Goal: Task Accomplishment & Management: Manage account settings

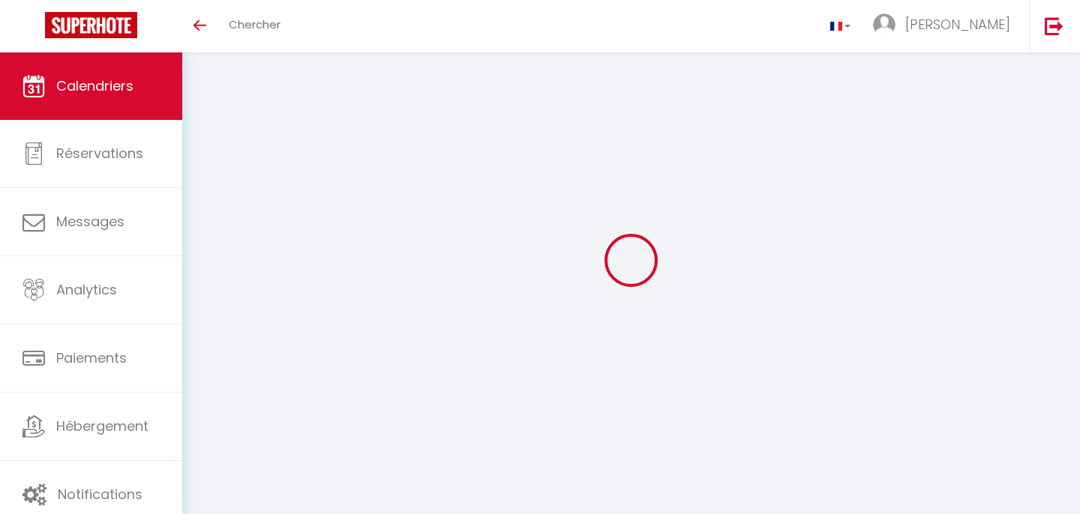
select select
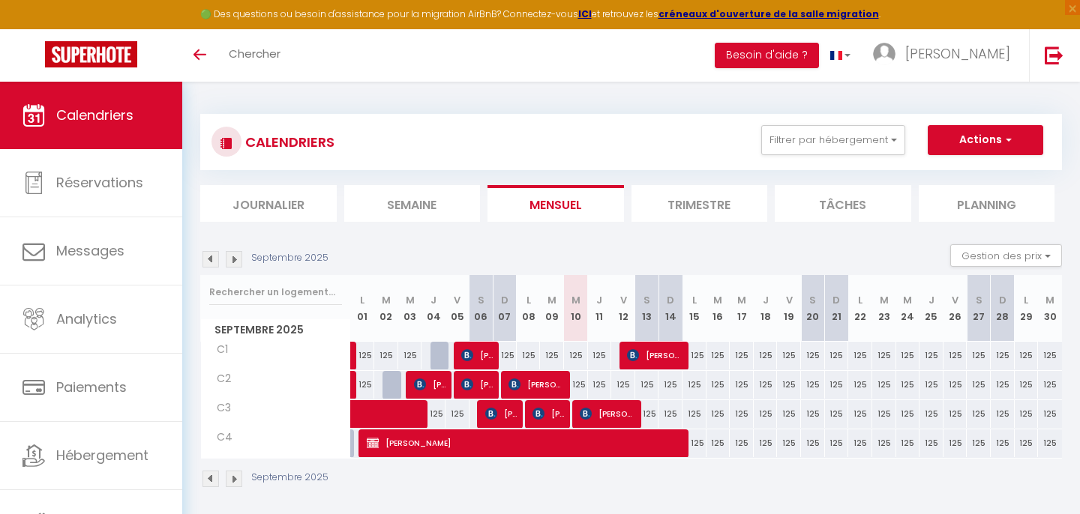
select select
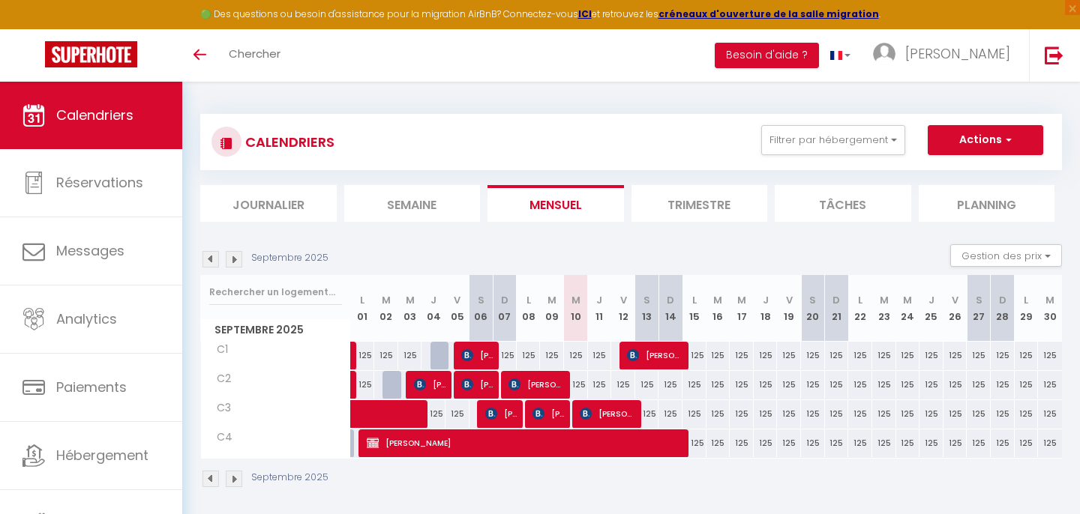
select select
click at [604, 413] on span "[PERSON_NAME]" at bounding box center [608, 414] width 56 height 28
select select "OK"
select select "KO"
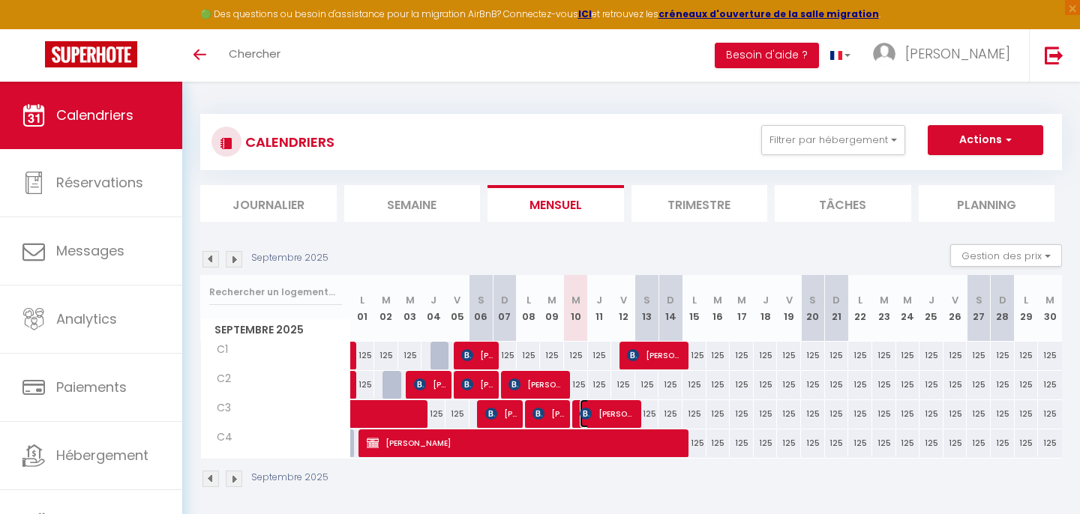
select select "0"
select select "1"
select select
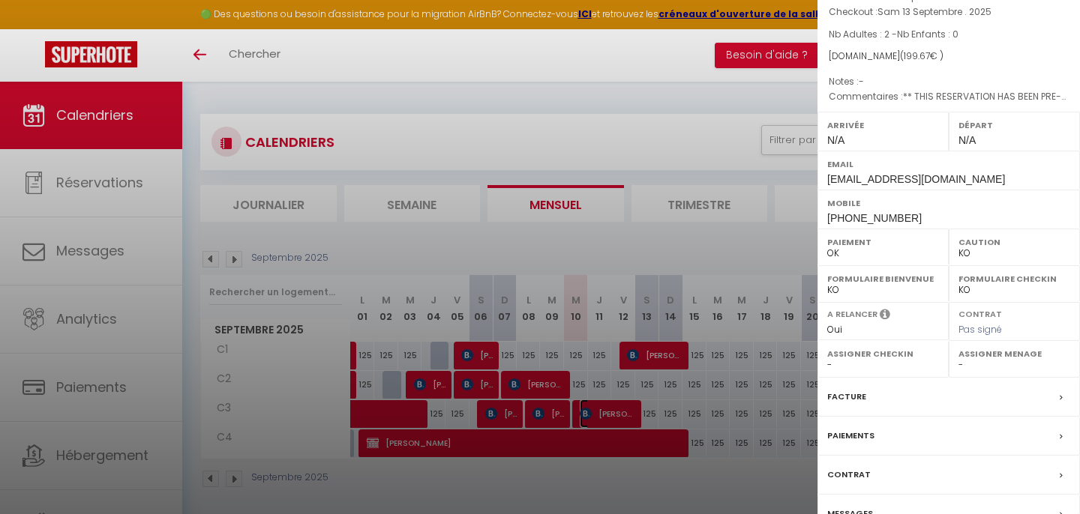
scroll to position [107, 0]
click at [651, 85] on div at bounding box center [540, 257] width 1080 height 514
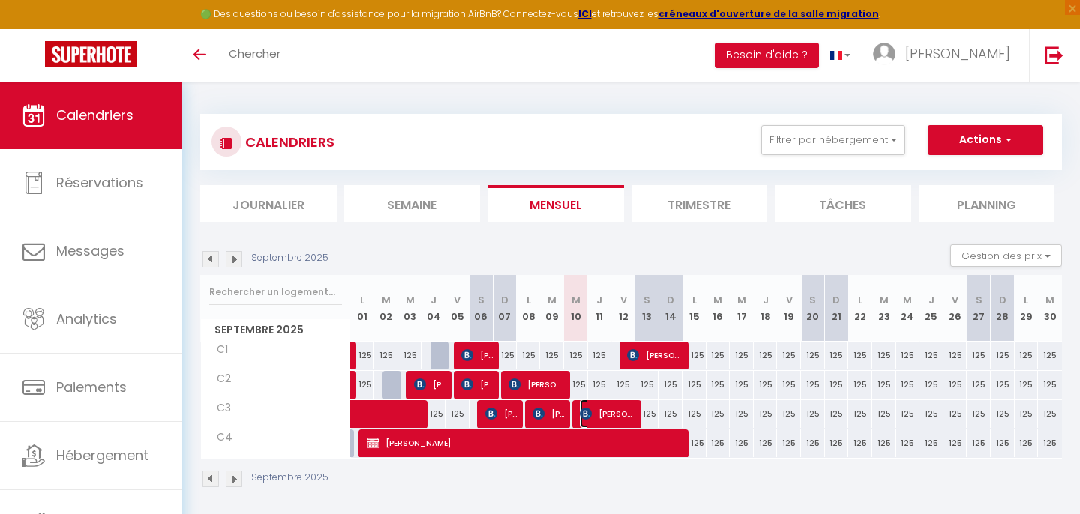
click at [617, 407] on span "[PERSON_NAME]" at bounding box center [608, 414] width 56 height 28
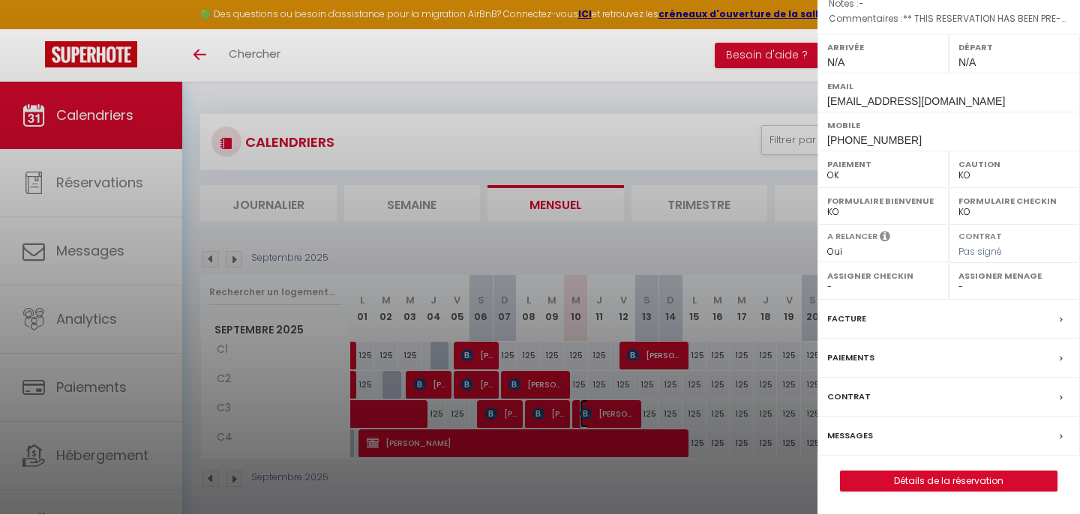
scroll to position [232, 0]
click at [920, 433] on div "Messages" at bounding box center [948, 436] width 262 height 39
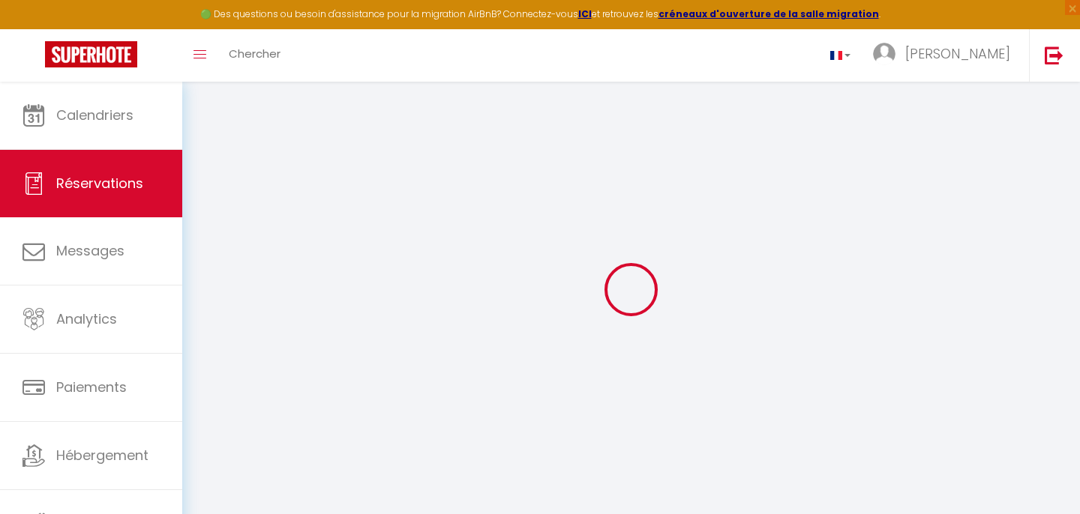
select select
checkbox input "false"
select select
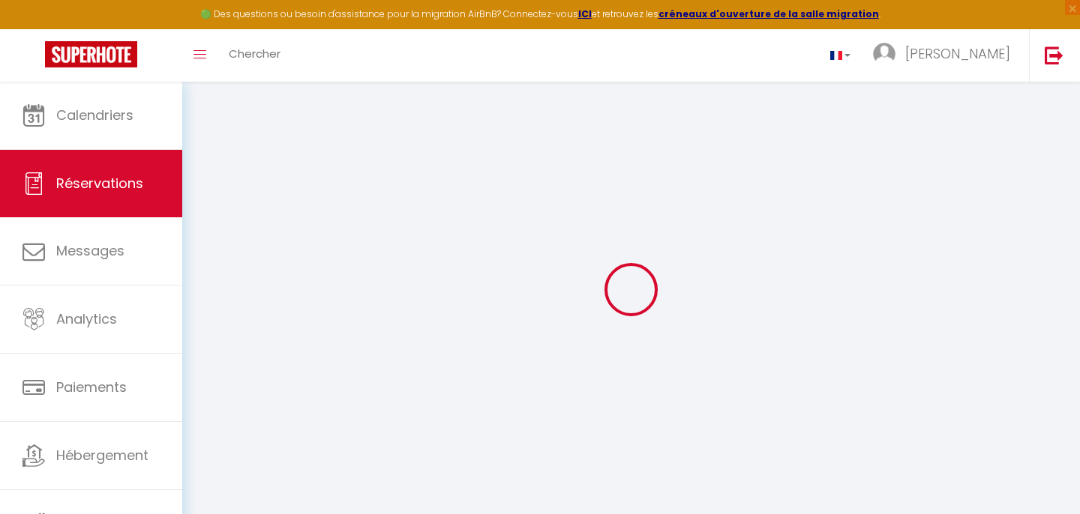
checkbox input "false"
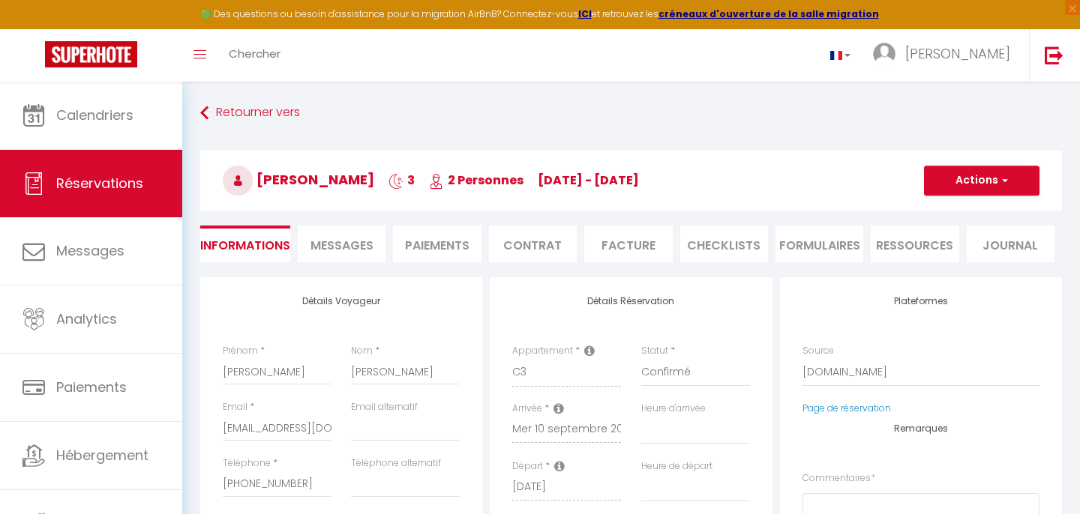
select select
checkbox input "false"
type textarea "** THIS RESERVATION HAS BEEN PRE-PAID ** BOOKING NOTE : Payment charge is EUR 2…"
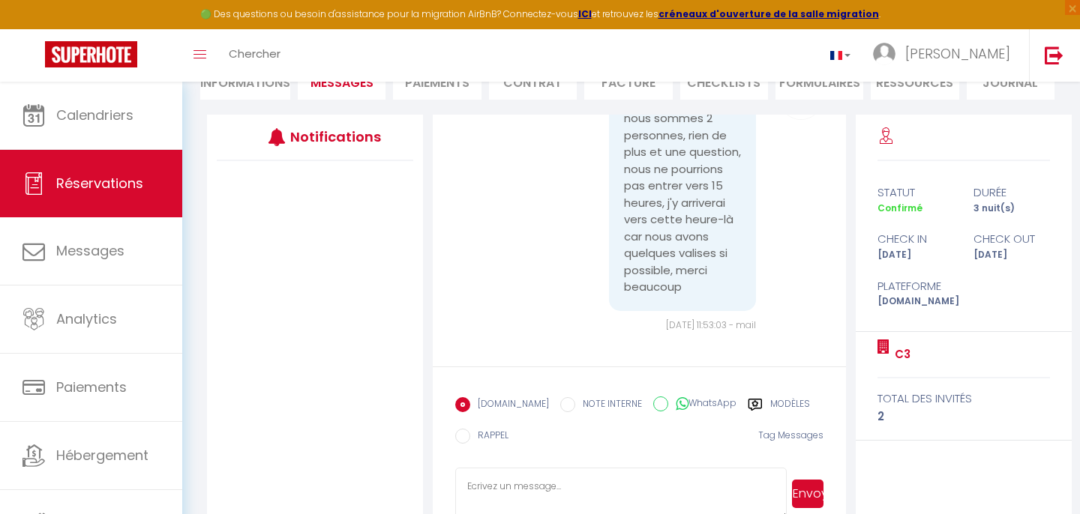
scroll to position [166, 0]
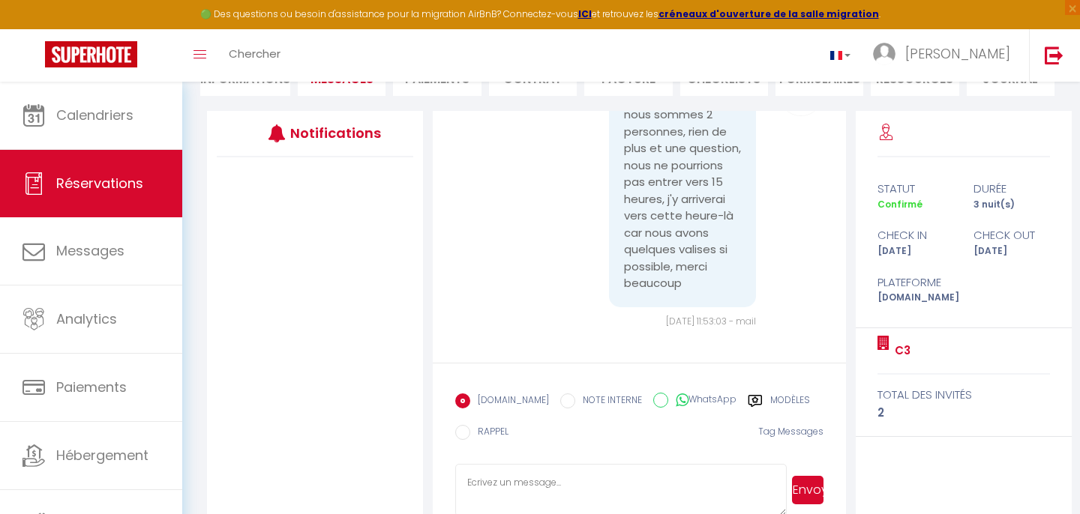
click at [608, 489] on textarea at bounding box center [620, 490] width 331 height 52
click at [556, 495] on textarea "Bonjour, Desolée du retard... c'est possible" at bounding box center [620, 489] width 331 height 52
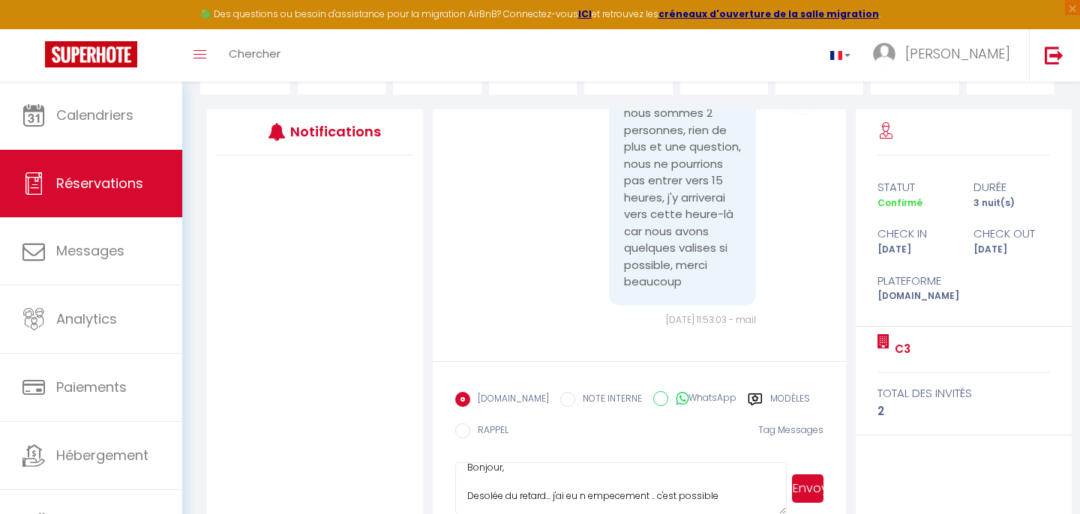
click at [729, 495] on textarea "Bonjour, Desolée du retard... j'ai eu n empecement .. c'est possible" at bounding box center [620, 489] width 331 height 52
click at [744, 496] on textarea "Bonjour, Desolée du retard... j'ai eu n empecement .. c'est possible poiur 16H30" at bounding box center [620, 489] width 331 height 52
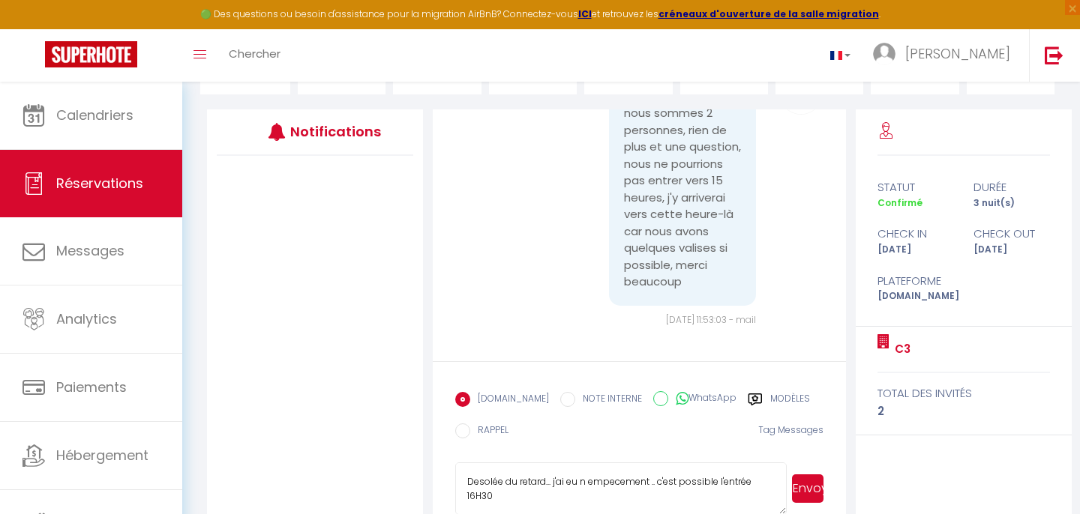
click at [464, 495] on textarea "Bonjour, Desolée du retard... j'ai eu n empecement .. c'est possible l'entrée 1…" at bounding box center [620, 489] width 331 height 52
click at [519, 495] on textarea "Bonjour, Desolée du retard... j'ai eu n empecement .. c'est possible l'entrée p…" at bounding box center [620, 489] width 331 height 52
click at [581, 482] on textarea "Bonjour, Desolée du retard... j'ai eu n empecement .. c'est possible l'entrée p…" at bounding box center [620, 489] width 331 height 52
click at [628, 480] on textarea "Bonjour, Desolée du retard... j'ai eu un empecement .. c'est possible l'entrée …" at bounding box center [620, 489] width 331 height 52
click at [520, 499] on textarea "Bonjour, Desolée du retard... j'ai eu un empechement .. c'est possible l'entrée…" at bounding box center [620, 489] width 331 height 52
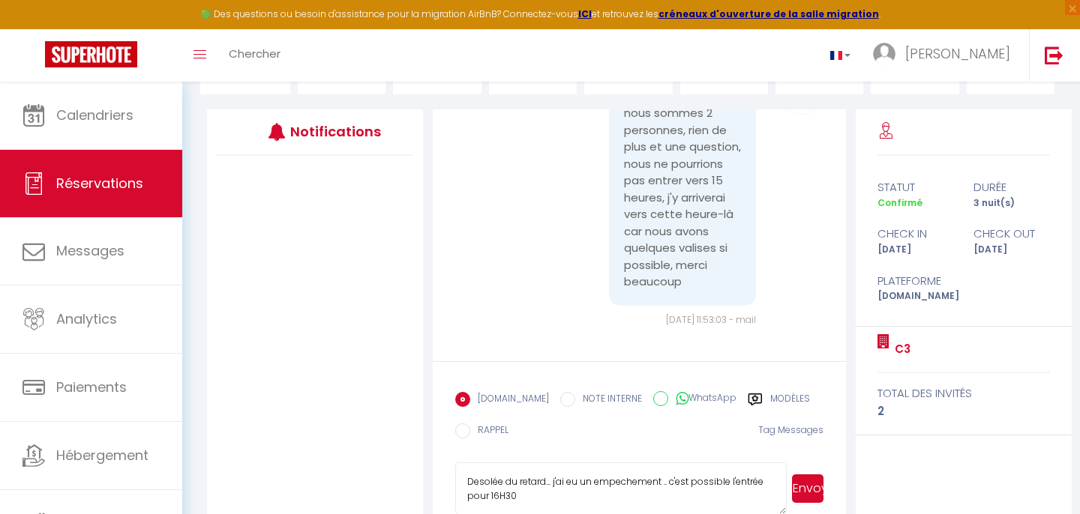
click at [532, 493] on textarea "Bonjour, Desolée du retard... j'ai eu un empechement .. c'est possible l'entrée…" at bounding box center [620, 489] width 331 height 52
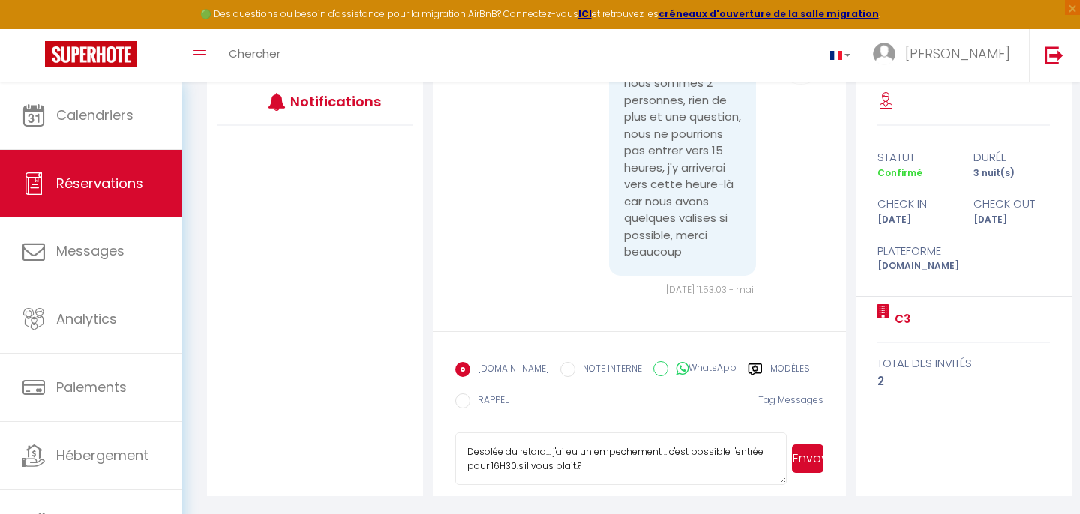
scroll to position [44, 0]
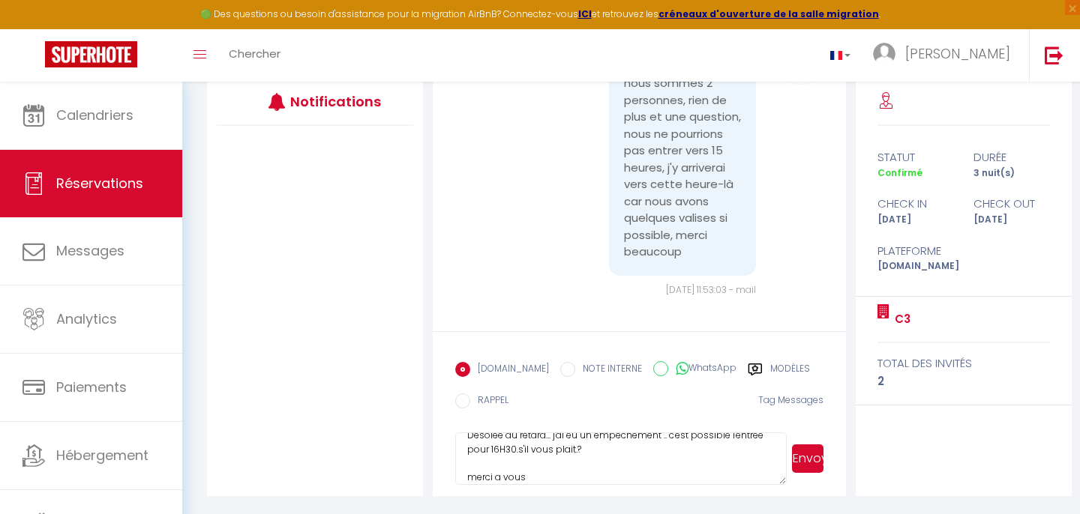
type textarea "Bonjour, Desolée du retard... j'ai eu un empechement .. c'est possible l'entrée…"
click at [810, 460] on button "Envoyer" at bounding box center [807, 459] width 31 height 28
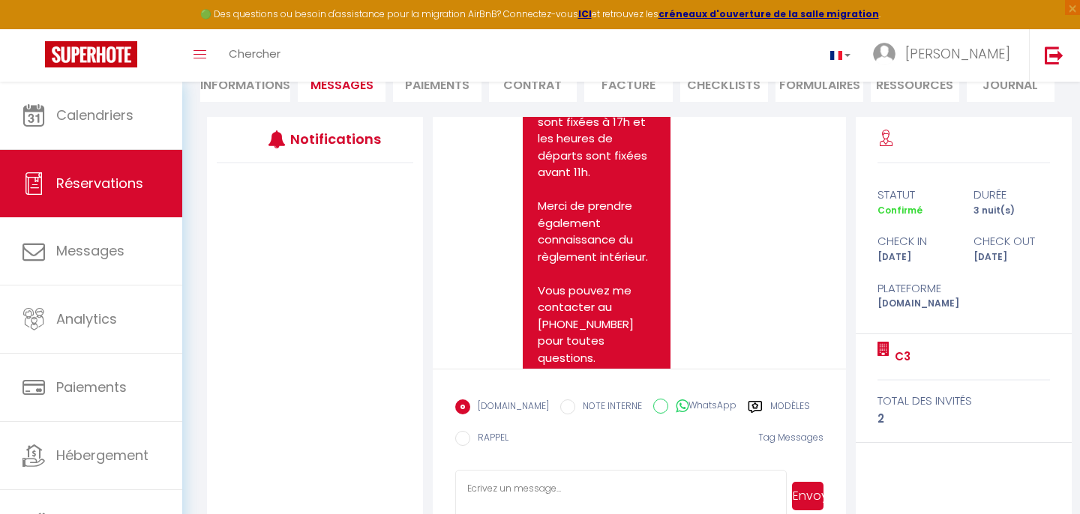
scroll to position [948, 0]
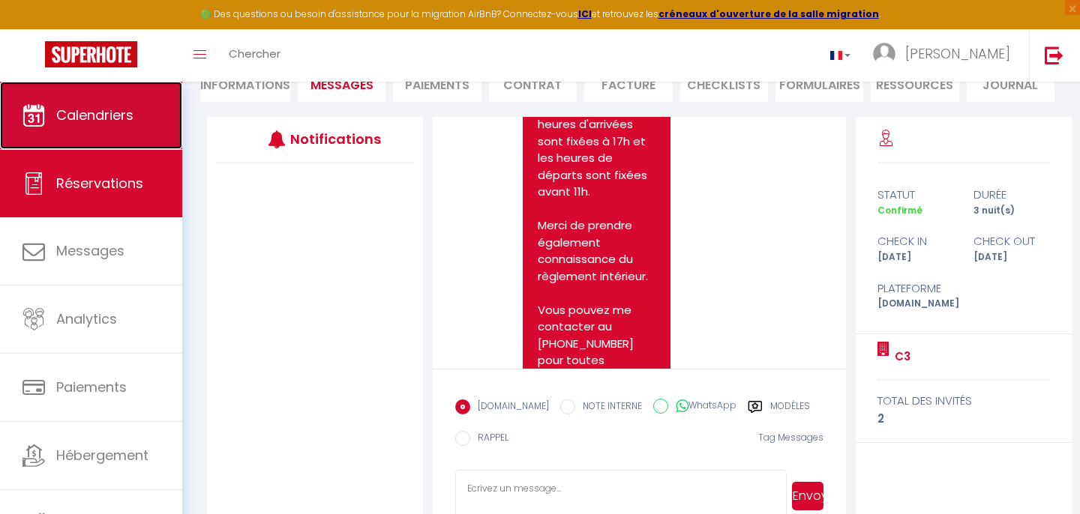
click at [61, 127] on link "Calendriers" at bounding box center [91, 115] width 182 height 67
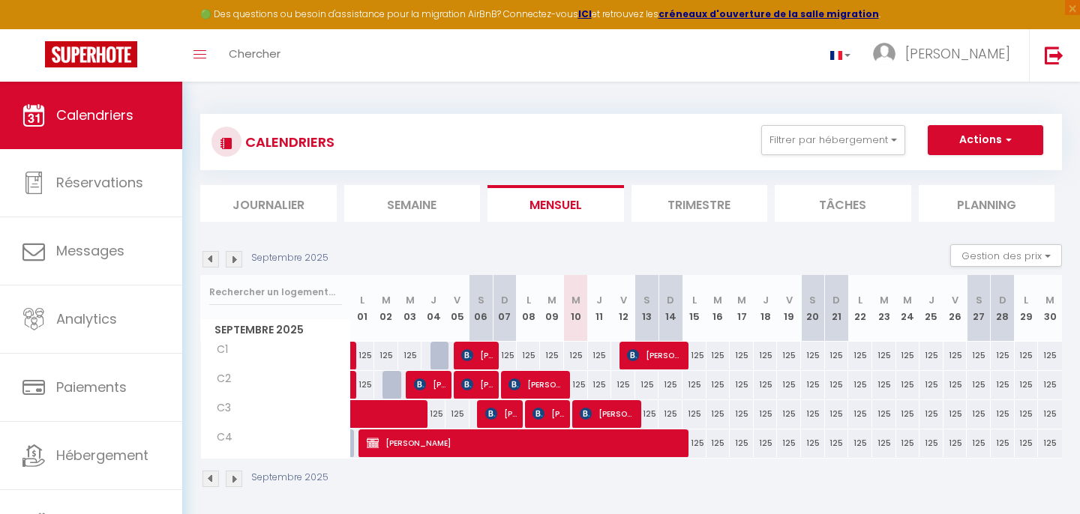
click at [578, 359] on div "125" at bounding box center [576, 356] width 24 height 28
type input "125"
type input "Mer 10 Septembre 2025"
type input "Jeu 11 Septembre 2025"
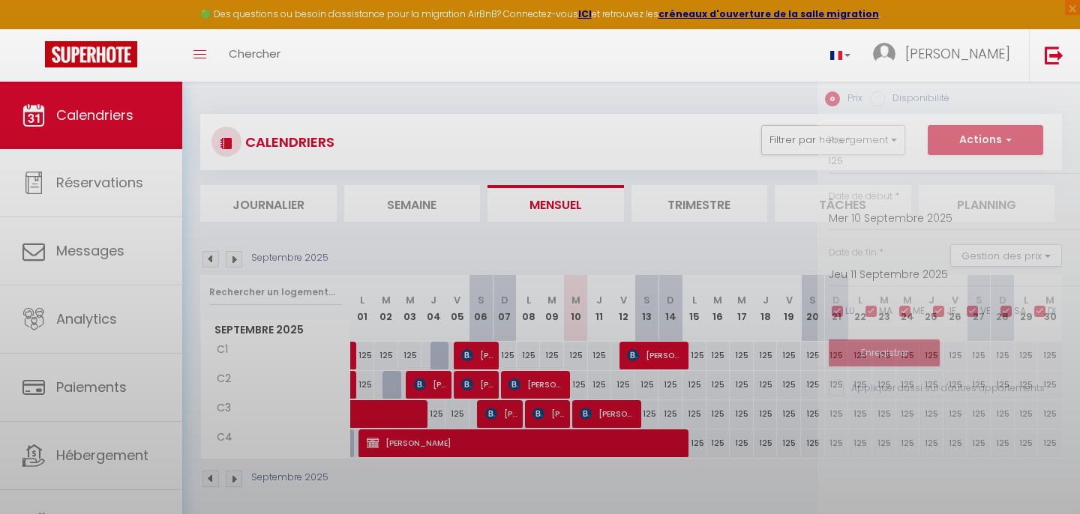
click at [578, 359] on div at bounding box center [540, 257] width 1080 height 514
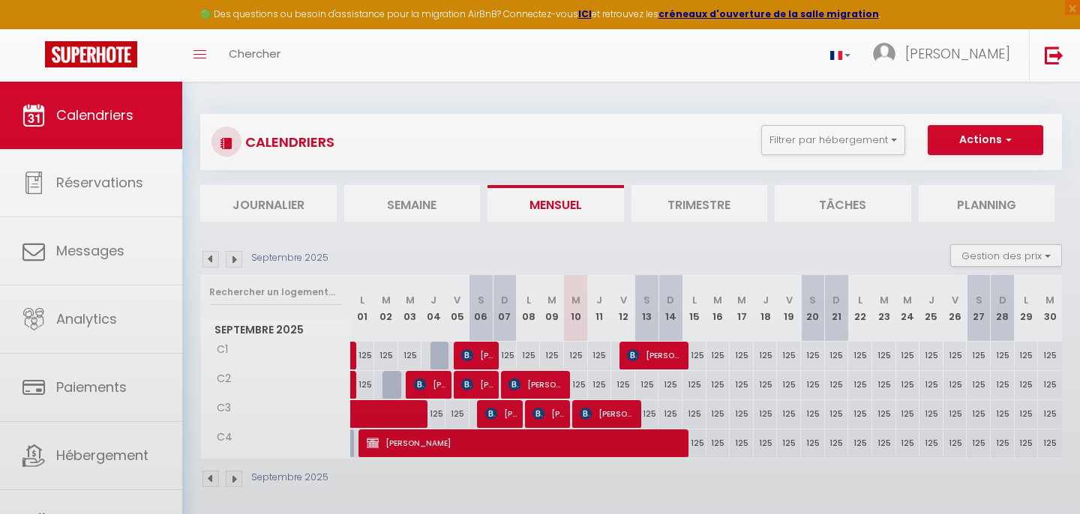
click at [578, 359] on body "🟢 Des questions ou besoin d'assistance pour la migration AirBnB? Connectez-vous…" at bounding box center [540, 339] width 1080 height 514
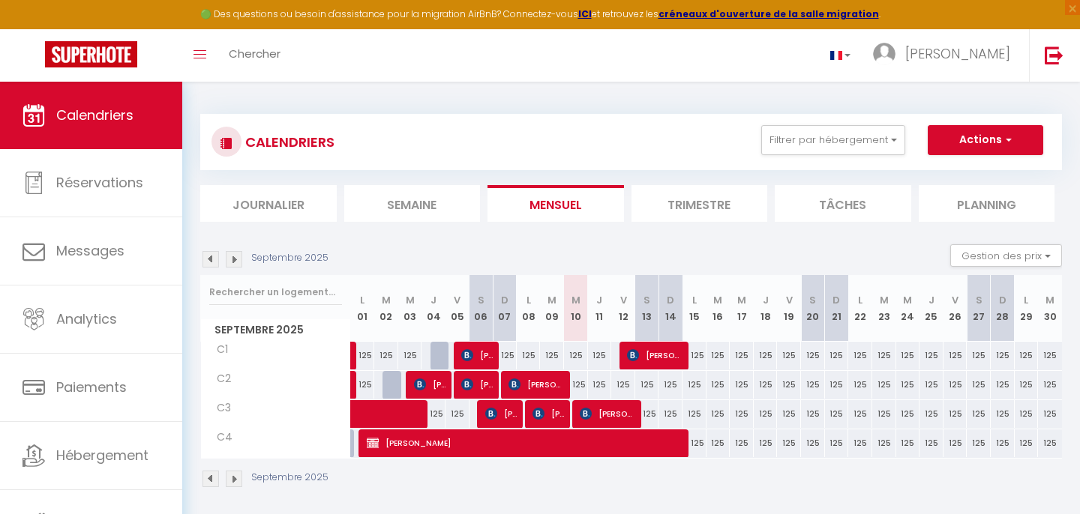
click at [577, 349] on div "125" at bounding box center [576, 356] width 24 height 28
type input "125"
type input "Mer 10 Septembre 2025"
type input "Jeu 11 Septembre 2025"
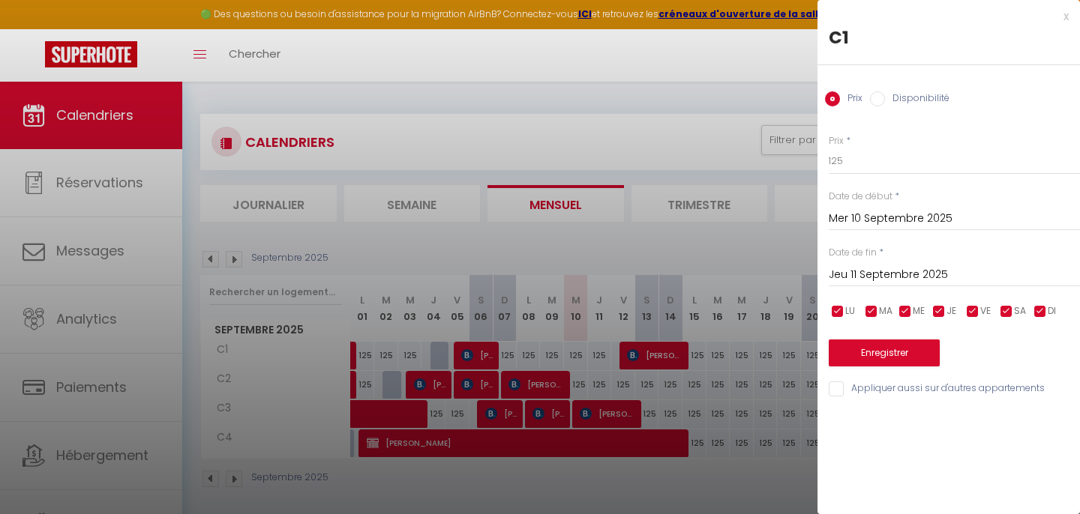
click at [877, 99] on input "Disponibilité" at bounding box center [877, 98] width 15 height 15
radio input "true"
radio input "false"
click at [907, 313] on input "checkbox" at bounding box center [904, 313] width 15 height 15
checkbox input "false"
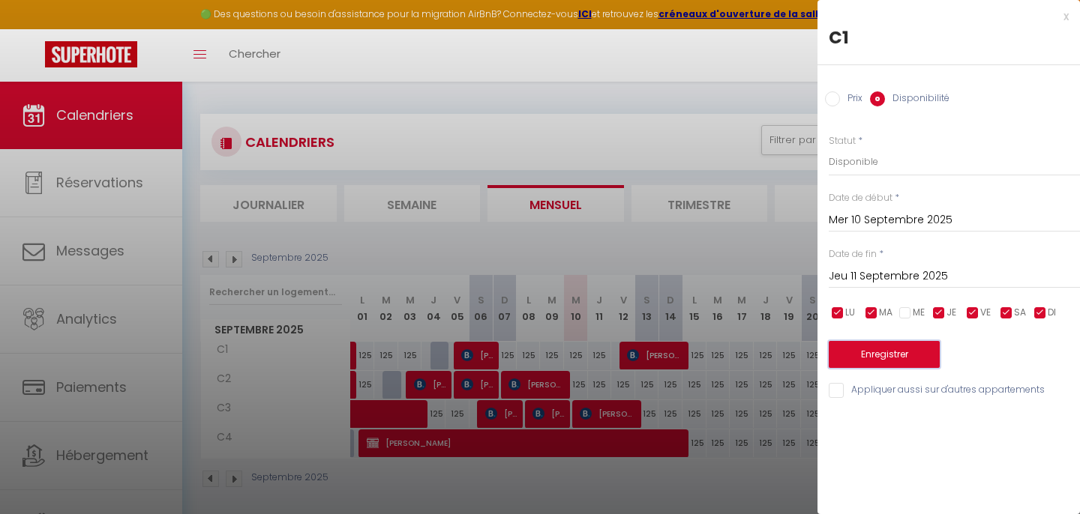
click at [904, 346] on button "Enregistrer" at bounding box center [884, 354] width 111 height 27
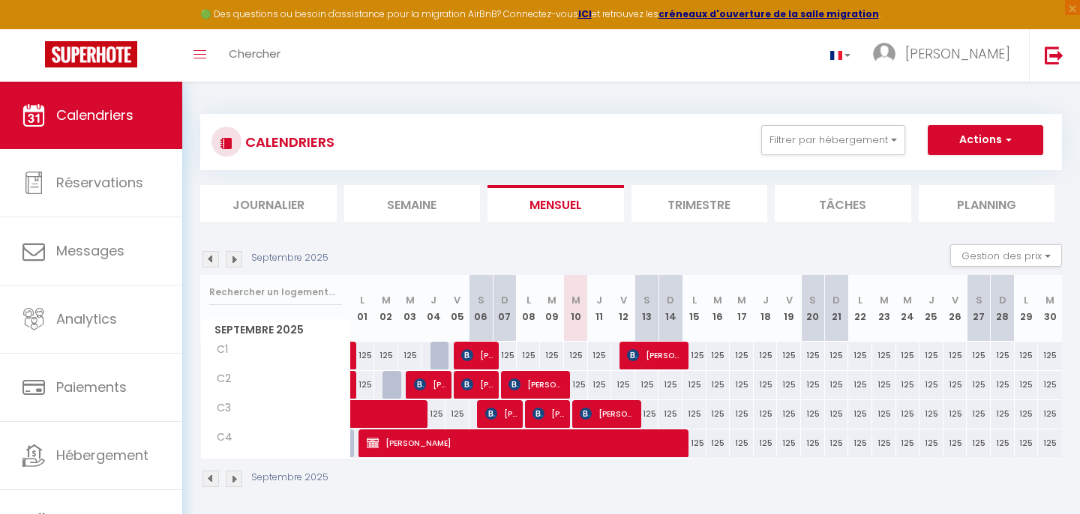
click at [574, 357] on div "125" at bounding box center [576, 356] width 24 height 28
type input "125"
select select "1"
type input "Mer 10 Septembre 2025"
type input "Jeu 11 Septembre 2025"
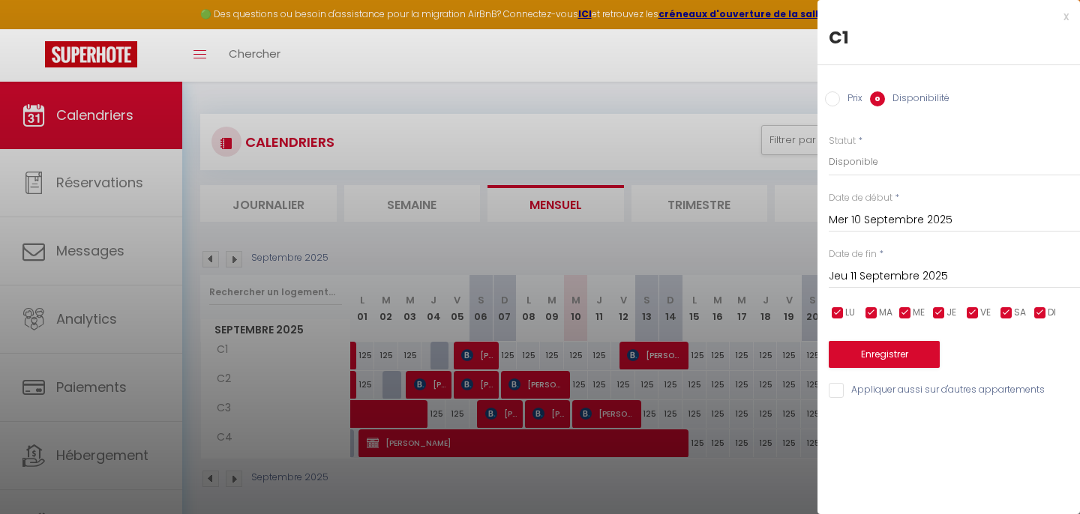
click at [827, 97] on input "Prix" at bounding box center [832, 98] width 15 height 15
radio input "true"
radio input "false"
click at [899, 355] on button "Enregistrer" at bounding box center [884, 353] width 111 height 27
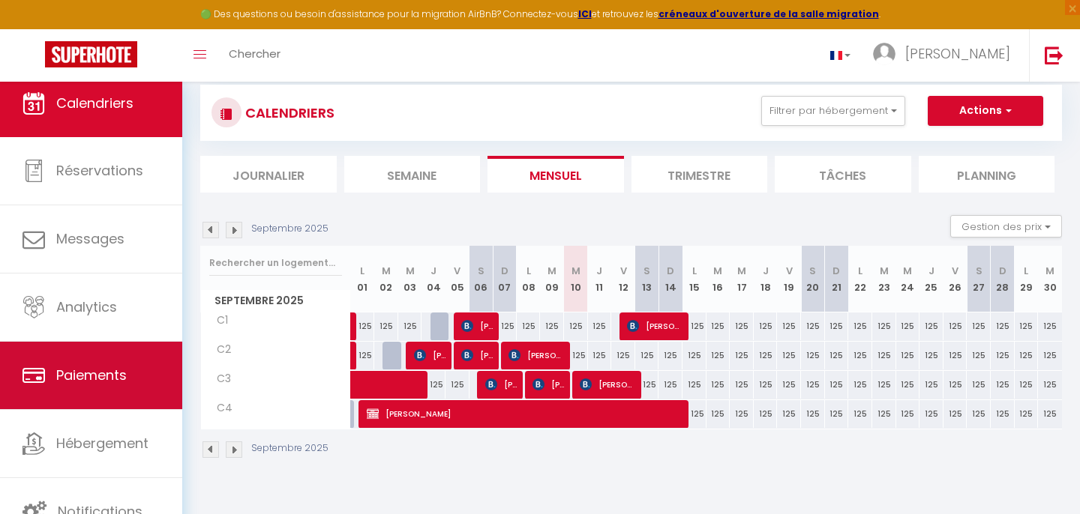
scroll to position [43, 0]
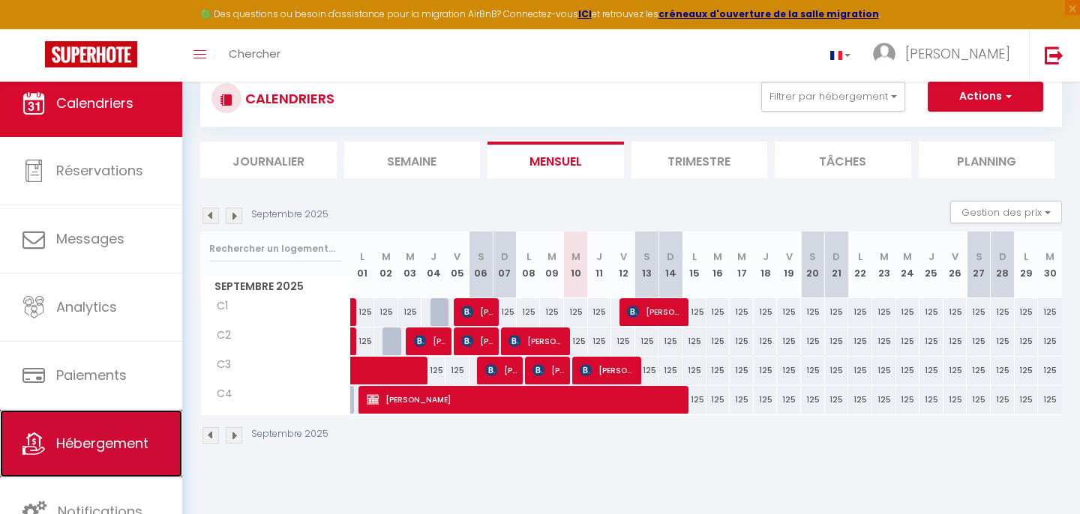
click at [83, 433] on link "Hébergement" at bounding box center [91, 443] width 182 height 67
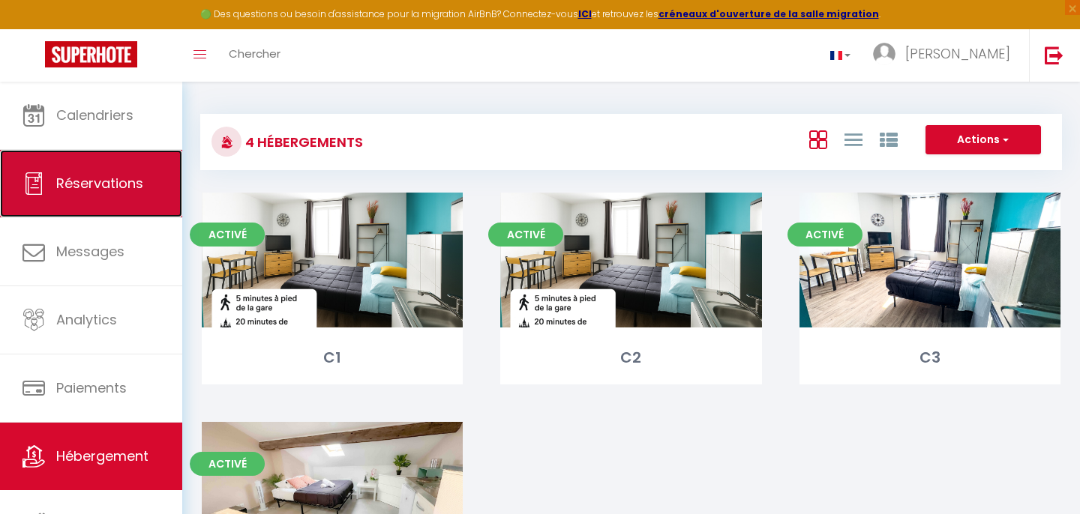
click at [122, 191] on span "Réservations" at bounding box center [99, 183] width 87 height 19
select select "not_cancelled"
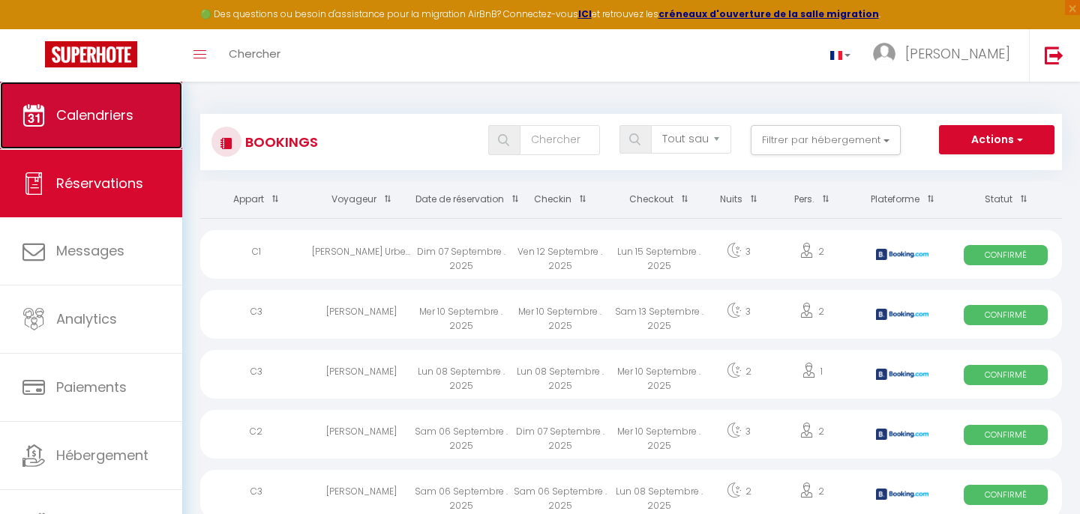
click at [87, 109] on span "Calendriers" at bounding box center [94, 115] width 77 height 19
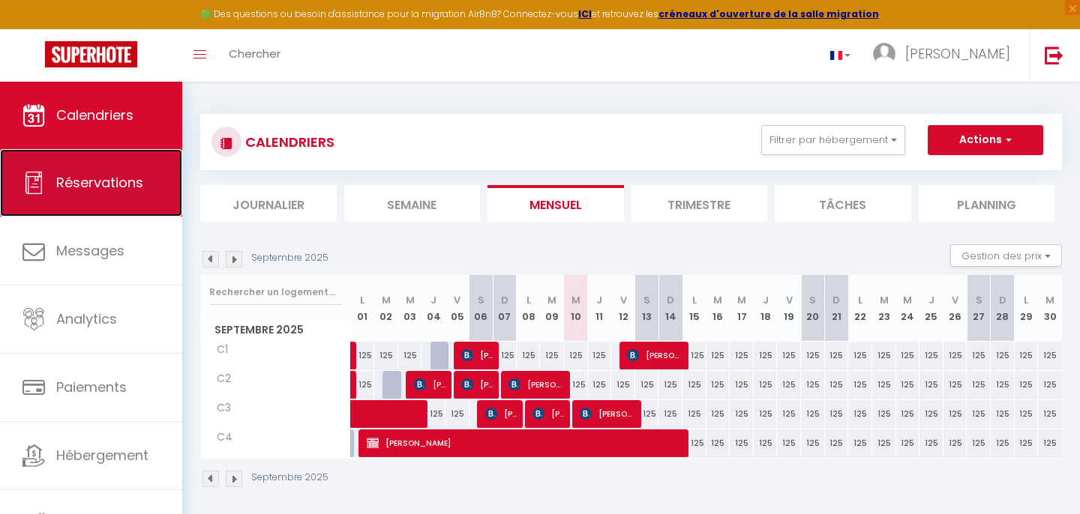
click at [169, 198] on link "Réservations" at bounding box center [91, 182] width 182 height 67
select select "not_cancelled"
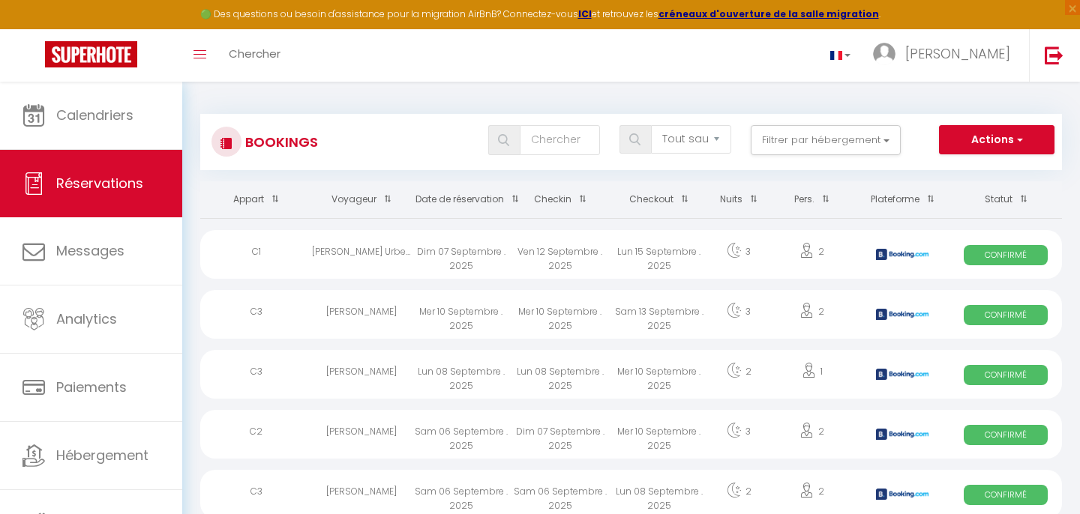
click at [710, 273] on div "3" at bounding box center [739, 254] width 60 height 49
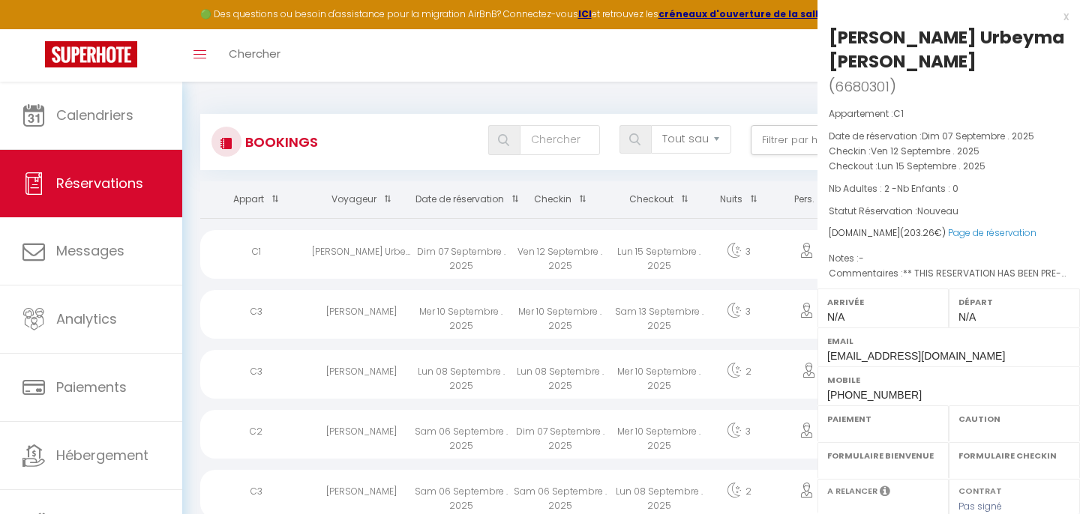
select select "OK"
select select "KO"
select select "0"
select select "1"
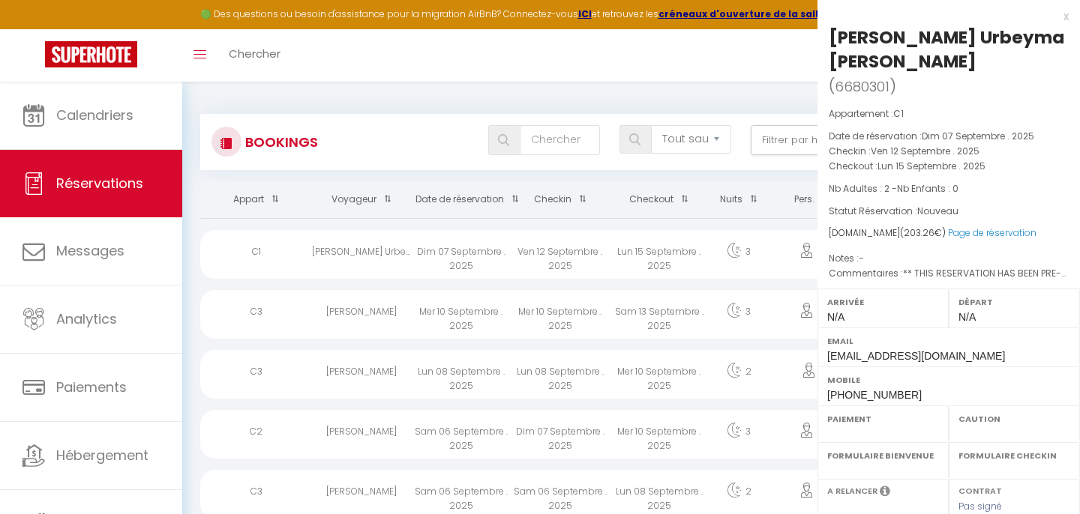
select select
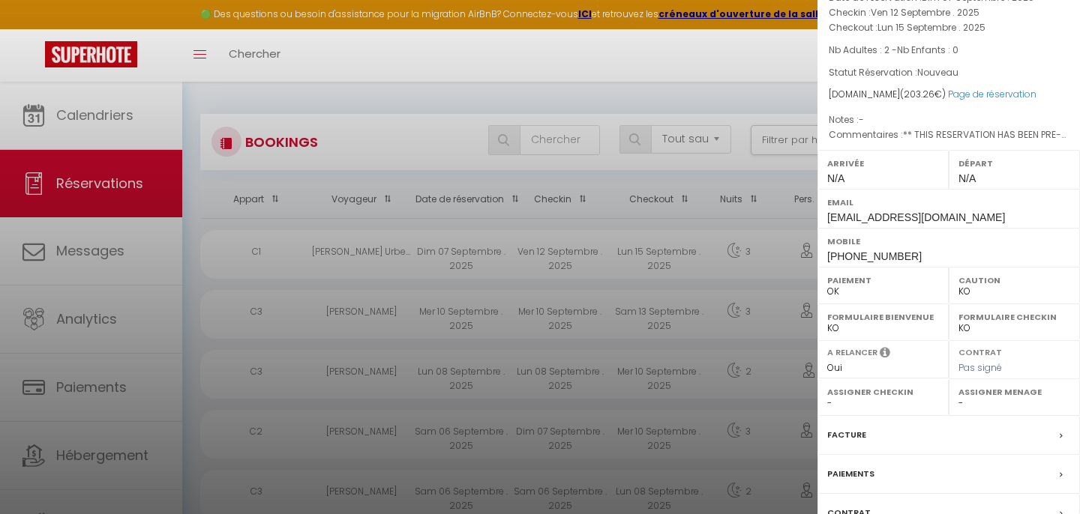
scroll to position [255, 0]
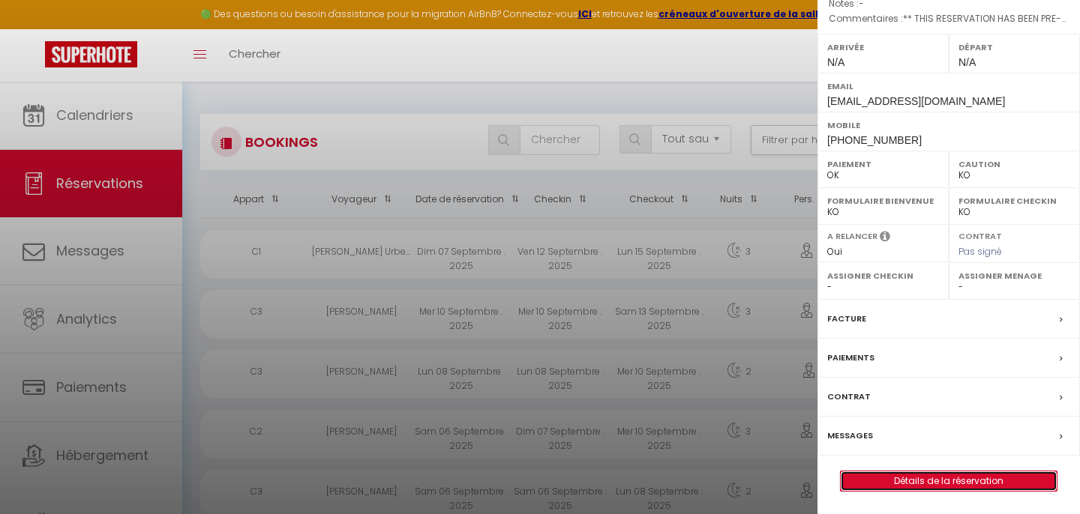
click at [936, 481] on link "Détails de la réservation" at bounding box center [949, 481] width 216 height 19
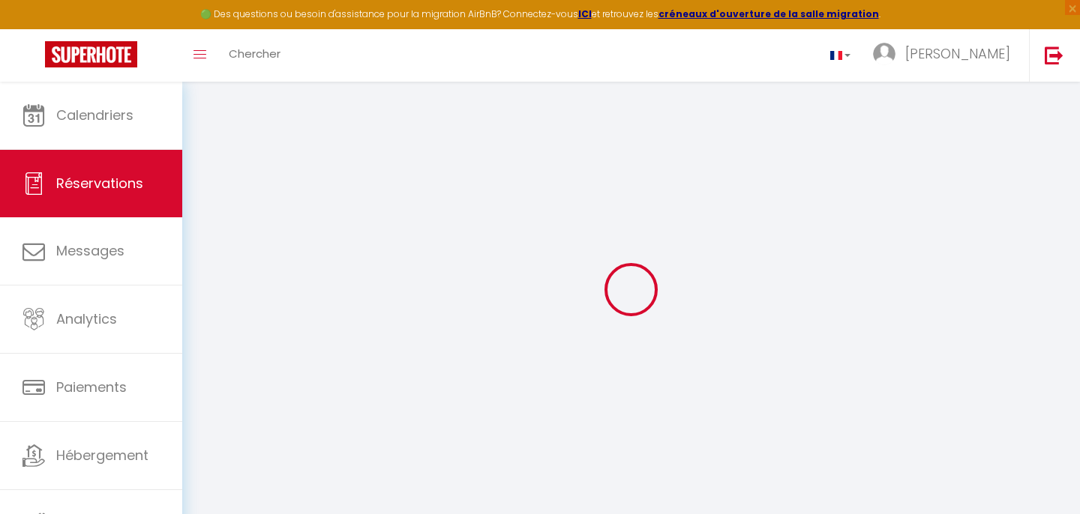
type input "[PERSON_NAME]"
type input "[EMAIL_ADDRESS][DOMAIN_NAME]"
type input "[PHONE_NUMBER]"
type input "."
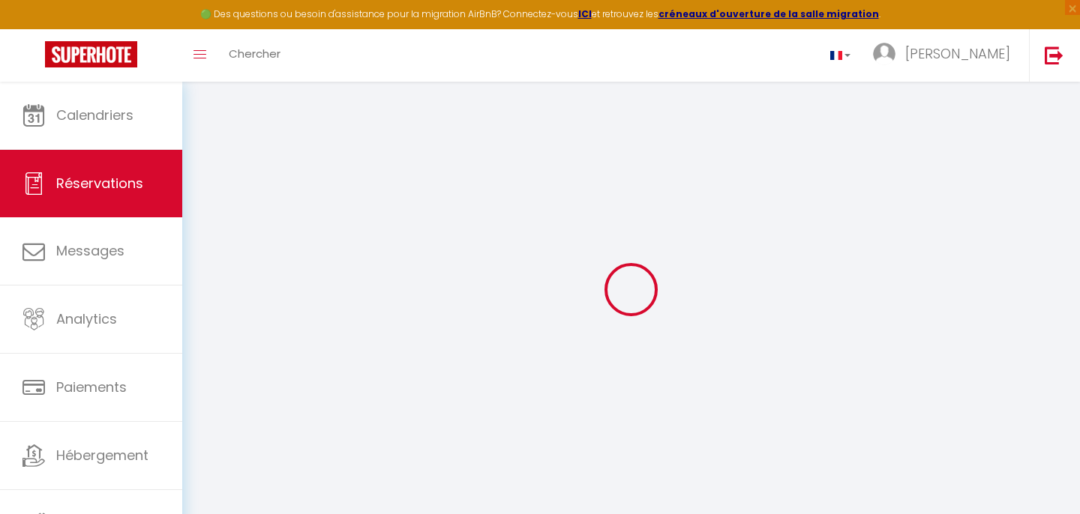
select select "FR"
type input "33.56"
type input "2.85"
select select "74961"
select select "1"
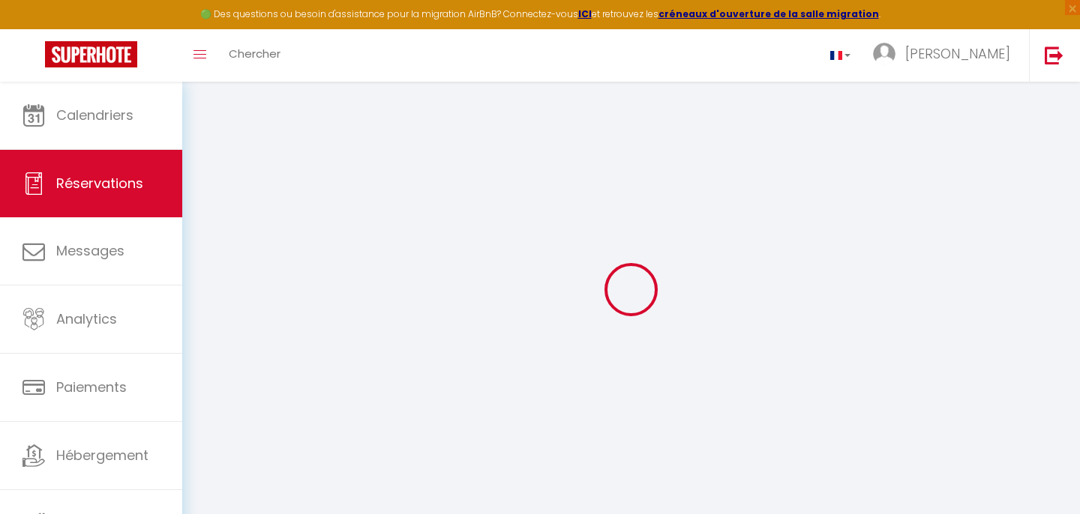
select select
type input "2"
select select "12"
select select
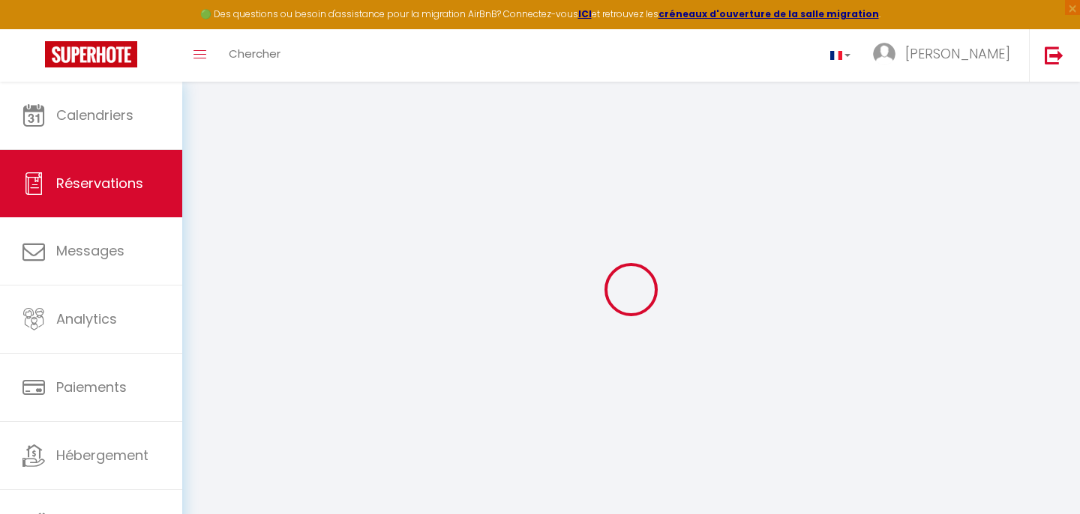
type input "197.43"
checkbox input "false"
select select "2"
type input "0"
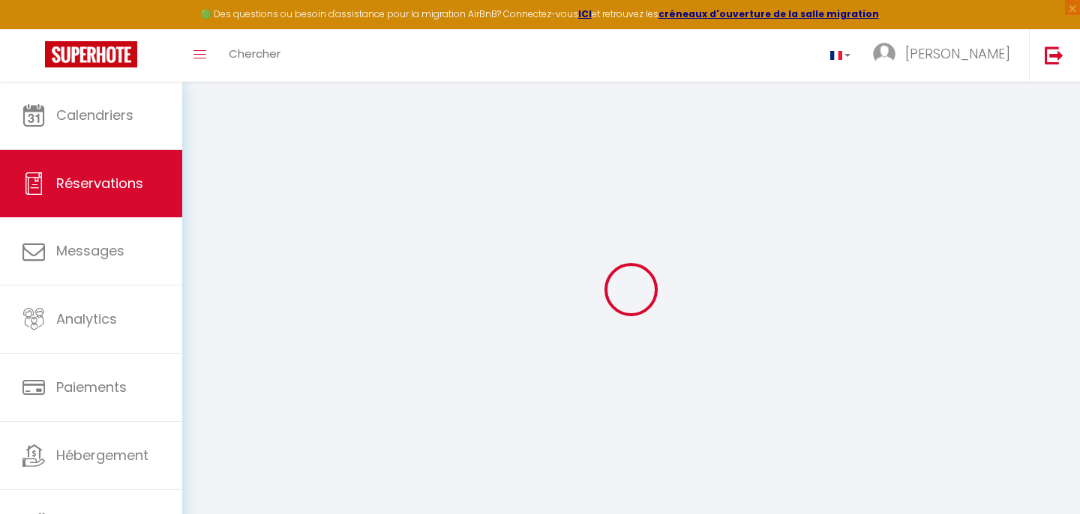
type input "0"
select select
select select "14"
checkbox input "false"
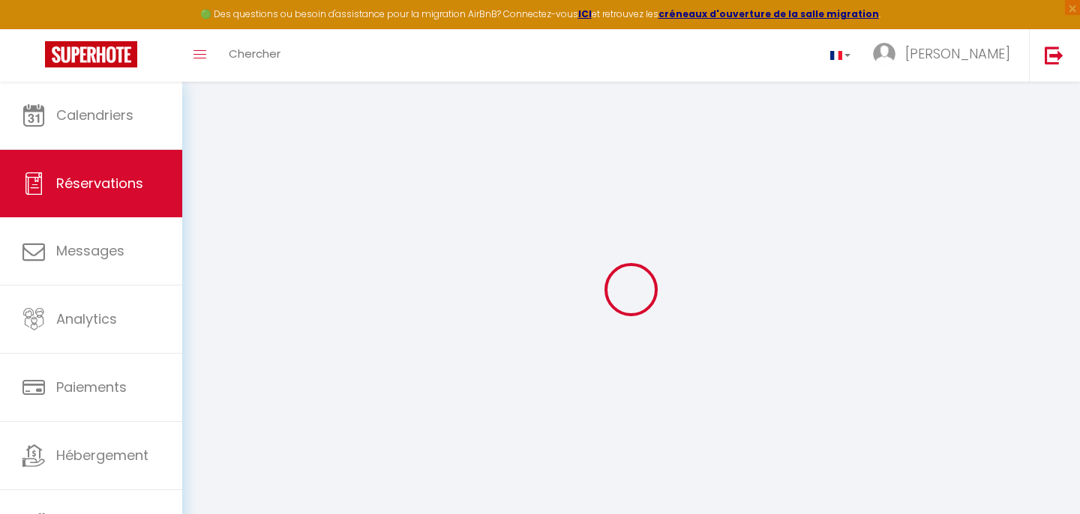
select select
checkbox input "false"
select select
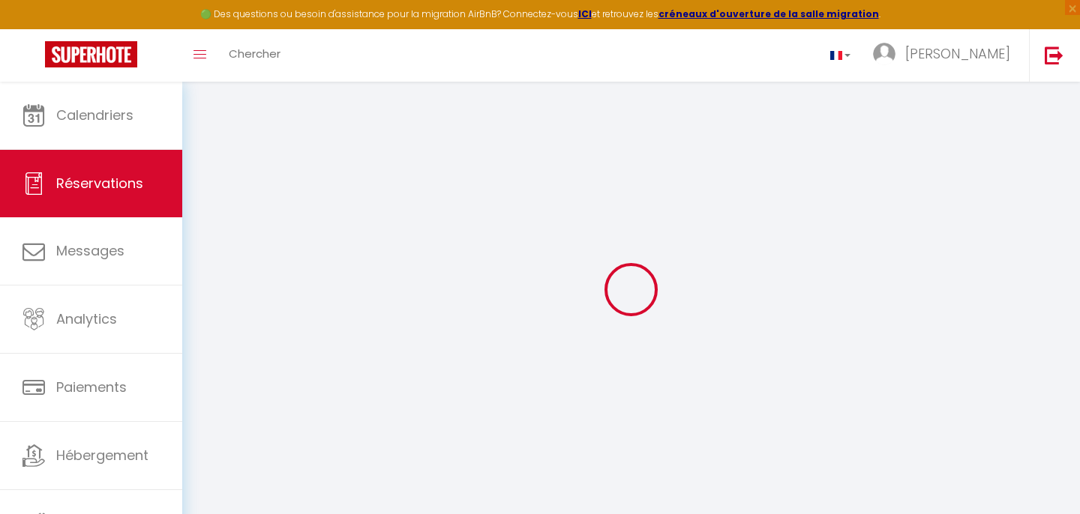
checkbox input "false"
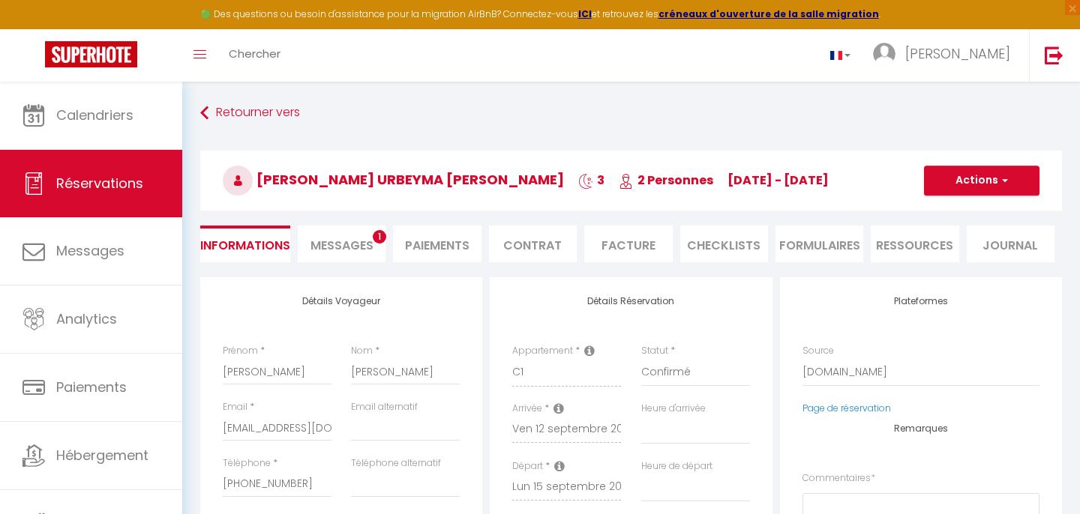
select select
checkbox input "false"
type textarea "** THIS RESERVATION HAS BEEN PRE-PAID ** Reservation has a cancellation grace p…"
type input "5.83"
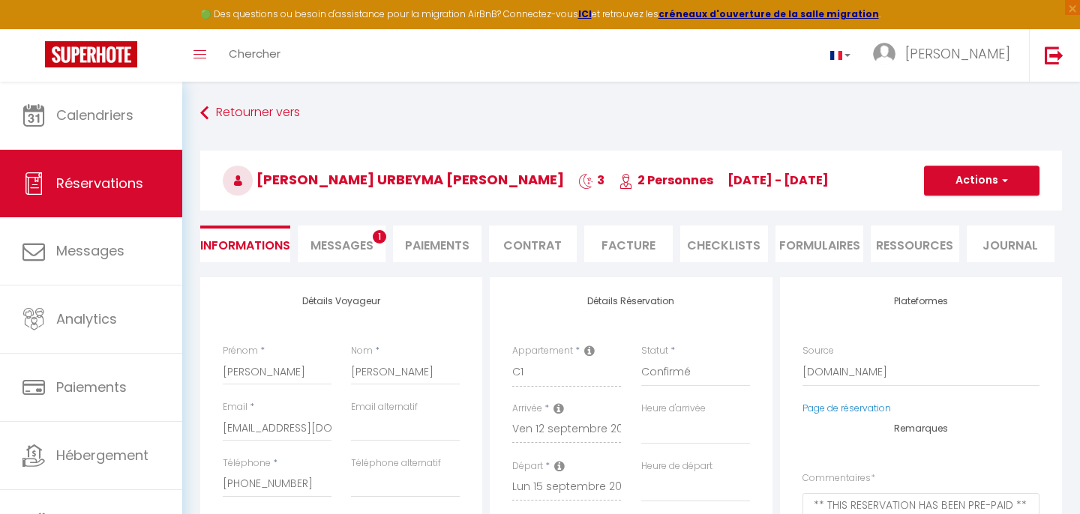
select select
checkbox input "false"
select select
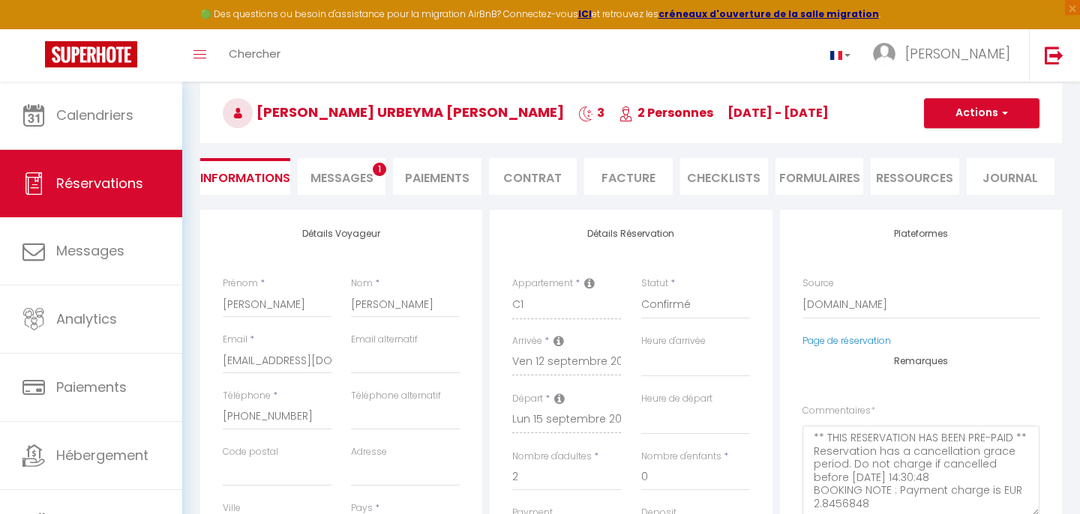
scroll to position [67, 0]
click at [1005, 116] on span "button" at bounding box center [1002, 112] width 9 height 13
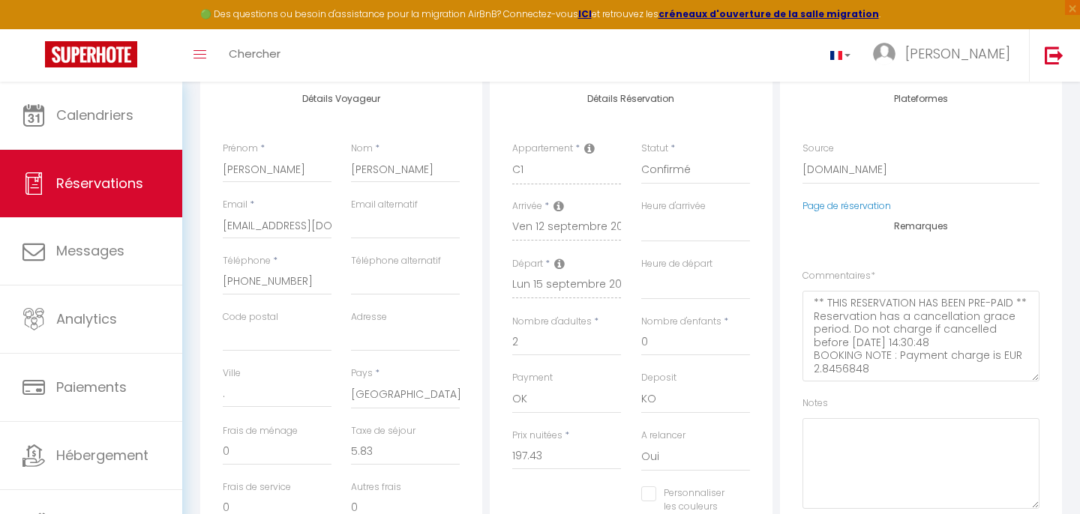
scroll to position [0, 0]
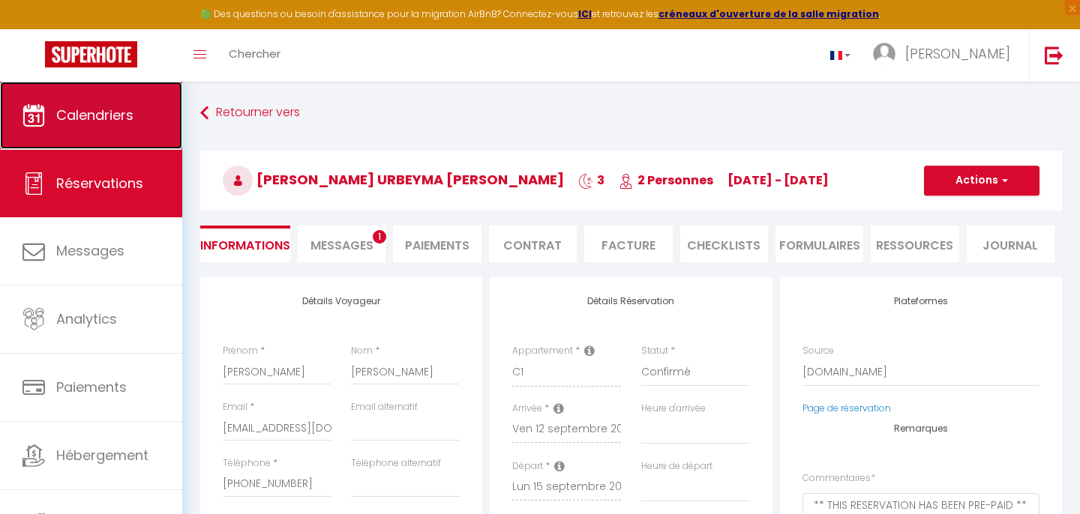
click at [103, 125] on link "Calendriers" at bounding box center [91, 115] width 182 height 67
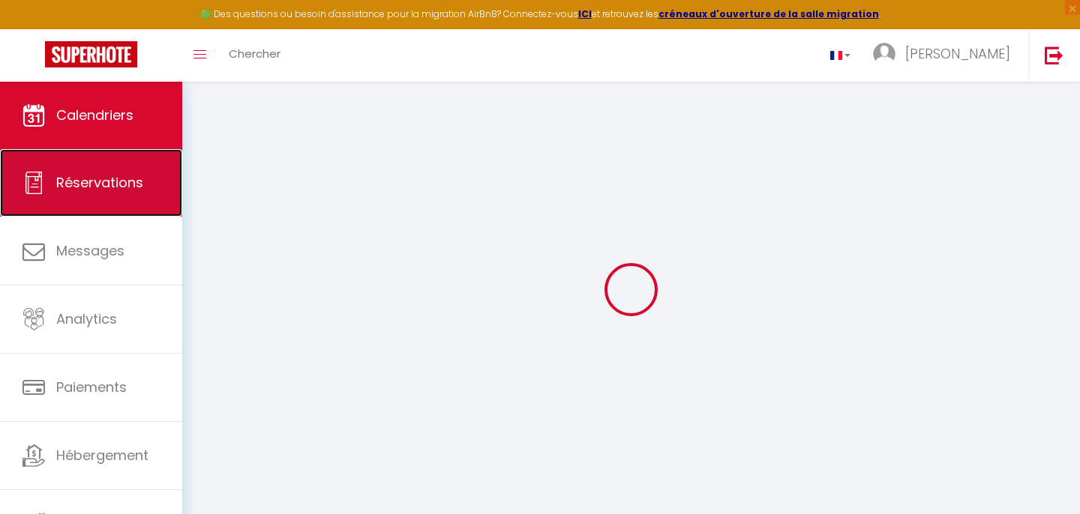
click at [96, 178] on span "Réservations" at bounding box center [99, 182] width 87 height 19
